Goal: Information Seeking & Learning: Learn about a topic

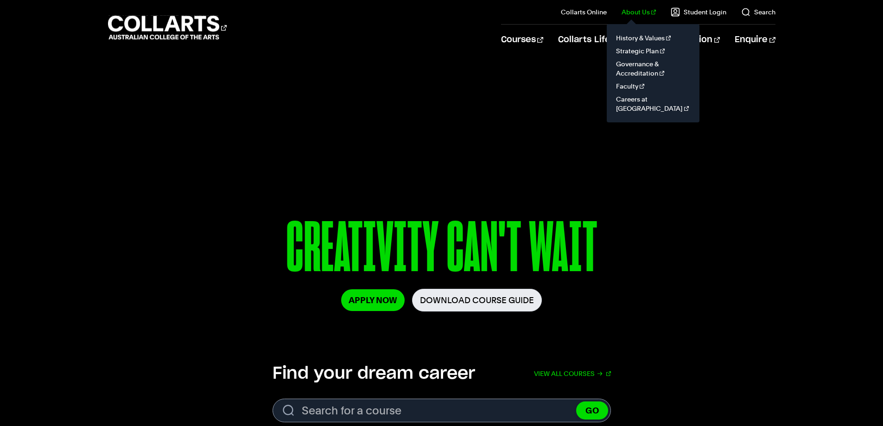
click at [646, 13] on link "About Us" at bounding box center [638, 11] width 34 height 9
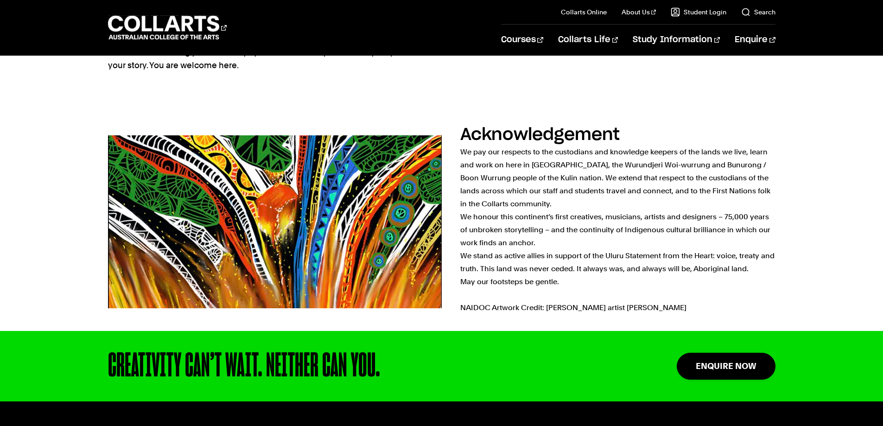
scroll to position [44, 0]
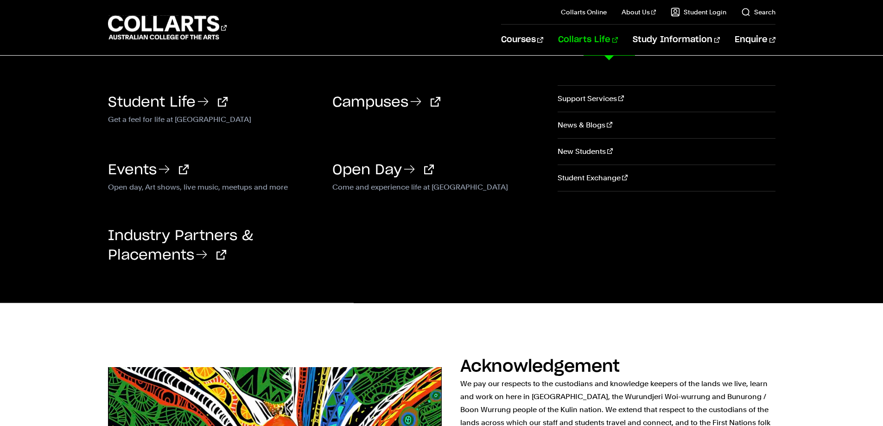
click at [585, 38] on link "Collarts Life" at bounding box center [588, 40] width 60 height 31
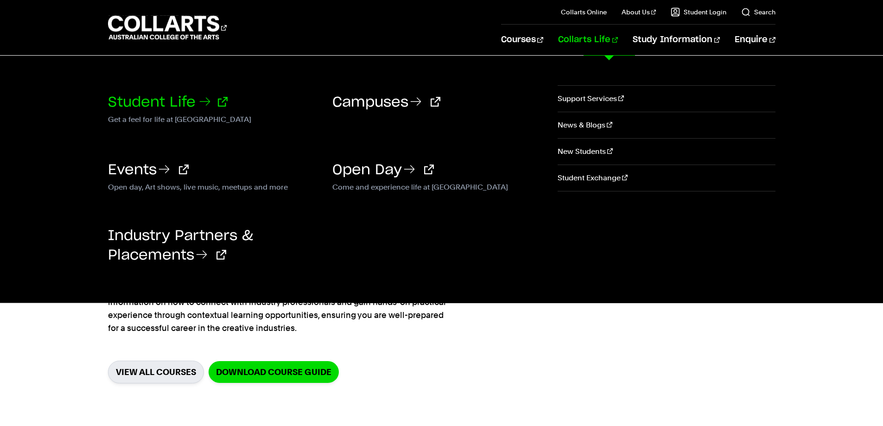
click at [152, 102] on link "Student Life" at bounding box center [168, 102] width 120 height 14
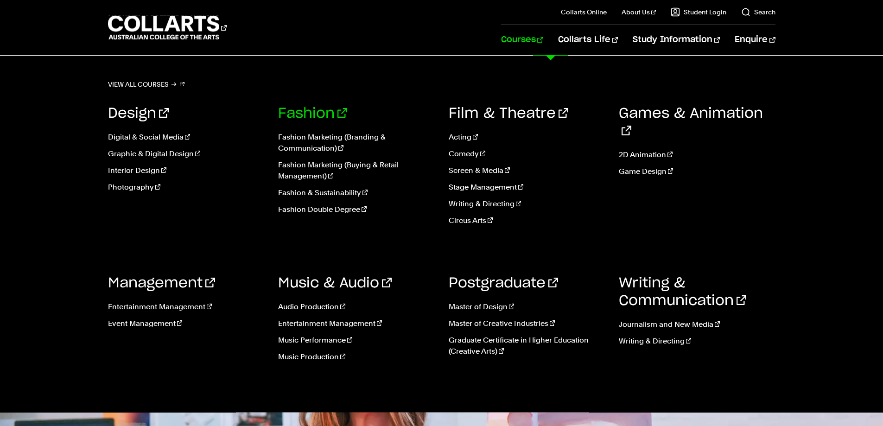
click at [291, 109] on link "Fashion" at bounding box center [312, 114] width 69 height 14
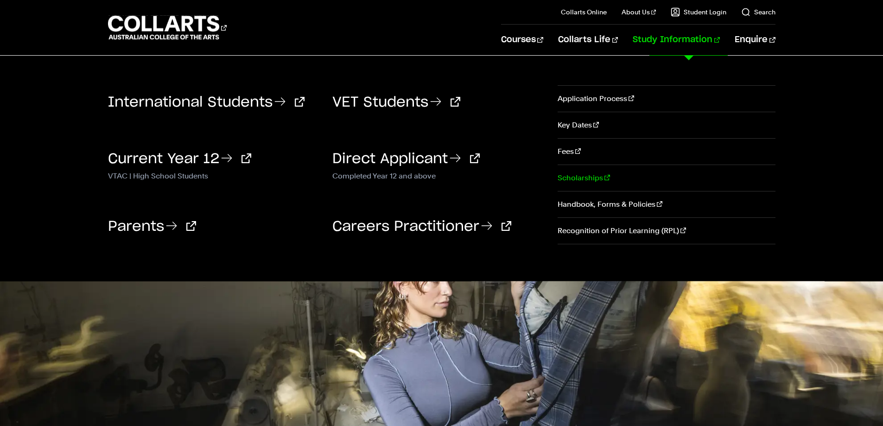
click at [597, 175] on link "Scholarships" at bounding box center [666, 178] width 217 height 26
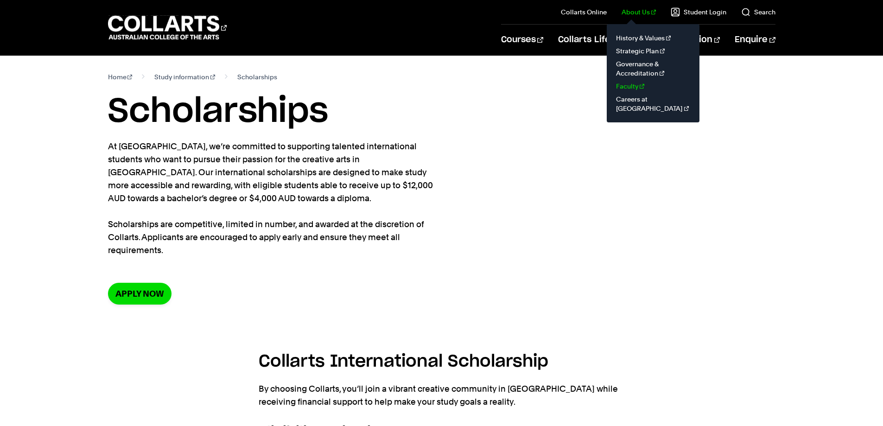
click at [642, 89] on link "Faculty" at bounding box center [653, 86] width 78 height 13
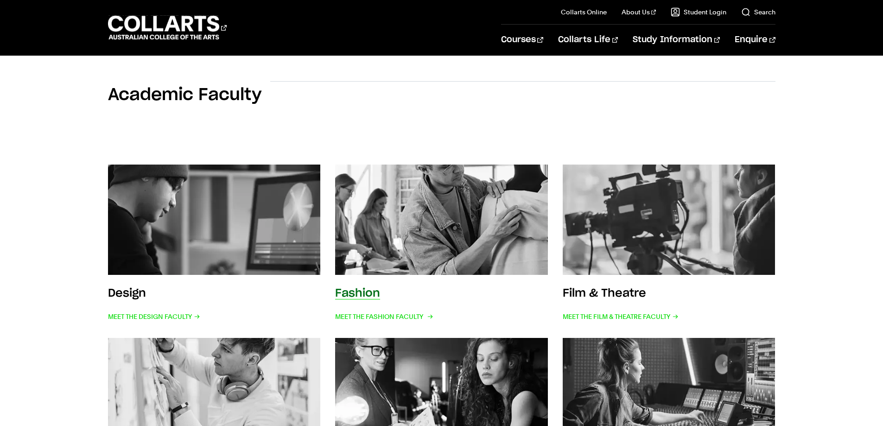
scroll to position [92, 0]
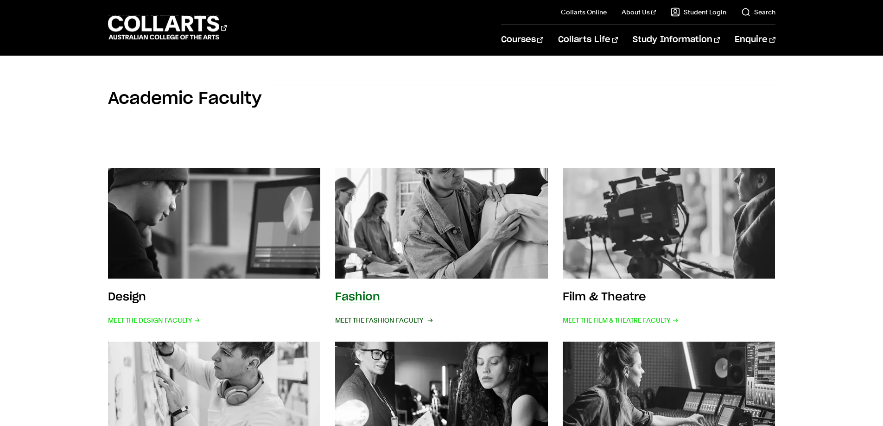
click at [371, 317] on span "Meet the Fashion Faculty" at bounding box center [383, 320] width 96 height 13
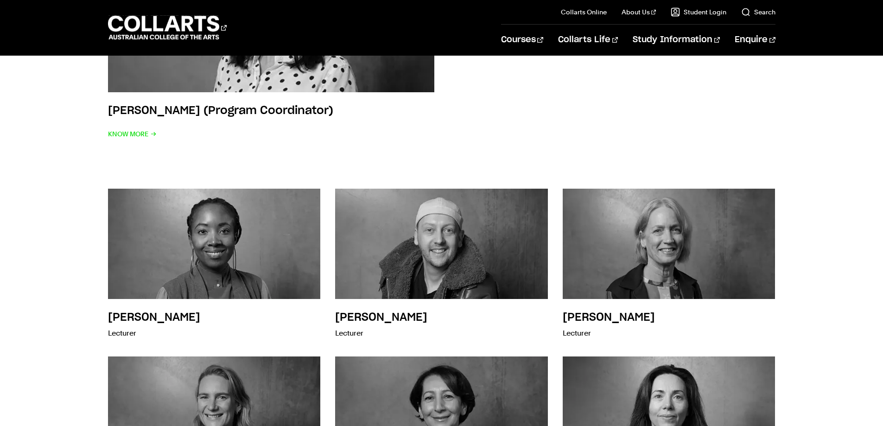
scroll to position [742, 0]
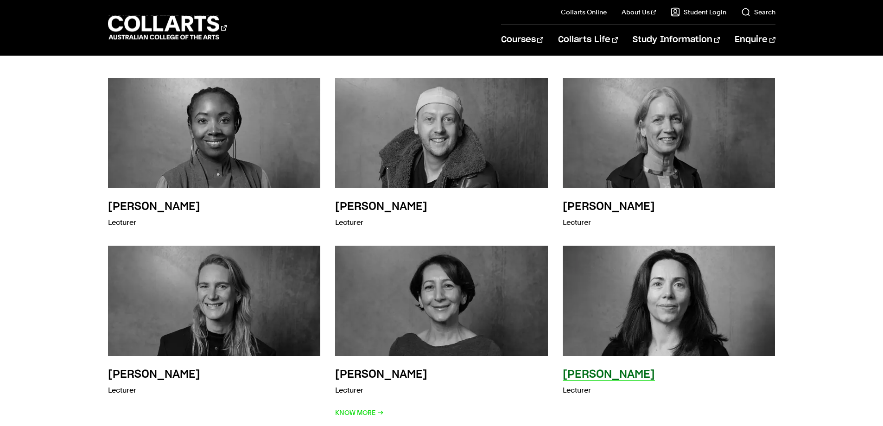
click at [605, 375] on h3 "[PERSON_NAME]" at bounding box center [609, 374] width 92 height 11
click at [625, 308] on img at bounding box center [669, 300] width 234 height 121
drag, startPoint x: 563, startPoint y: 374, endPoint x: 640, endPoint y: 370, distance: 77.5
click at [640, 370] on div "[PERSON_NAME] Lecturer" at bounding box center [669, 332] width 213 height 173
copy h3 "[PERSON_NAME]"
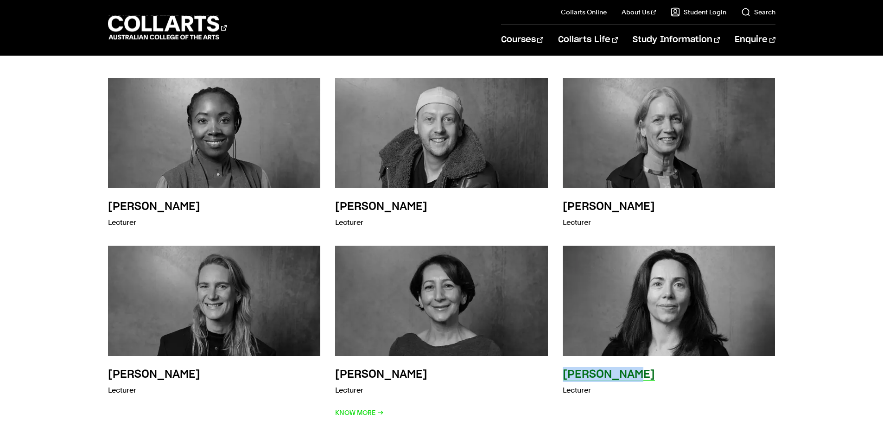
click at [633, 304] on img at bounding box center [669, 300] width 234 height 121
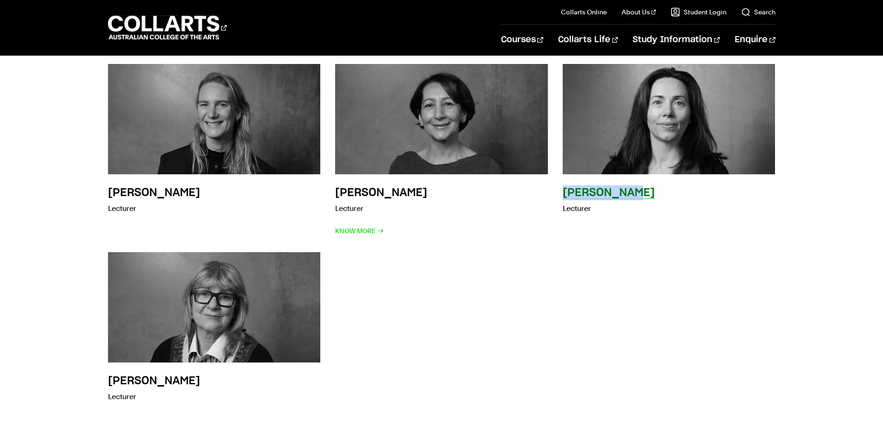
scroll to position [927, 0]
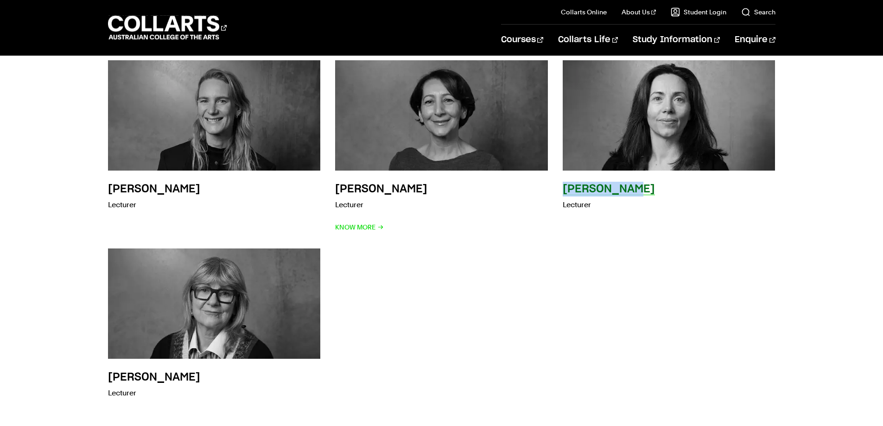
click at [672, 91] on img at bounding box center [669, 115] width 234 height 121
